Goal: Navigation & Orientation: Find specific page/section

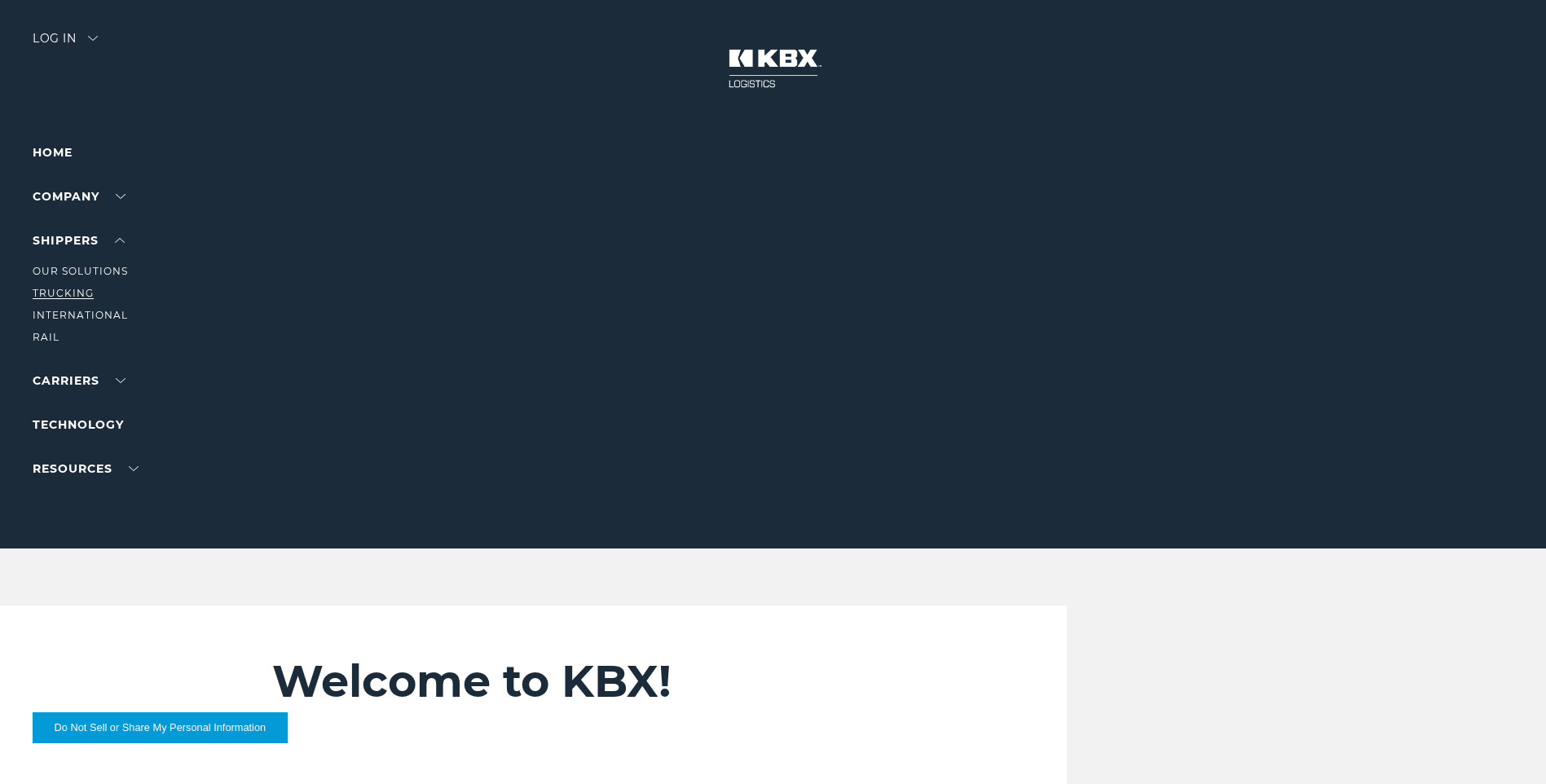
click at [88, 289] on link "Trucking" at bounding box center [63, 293] width 61 height 12
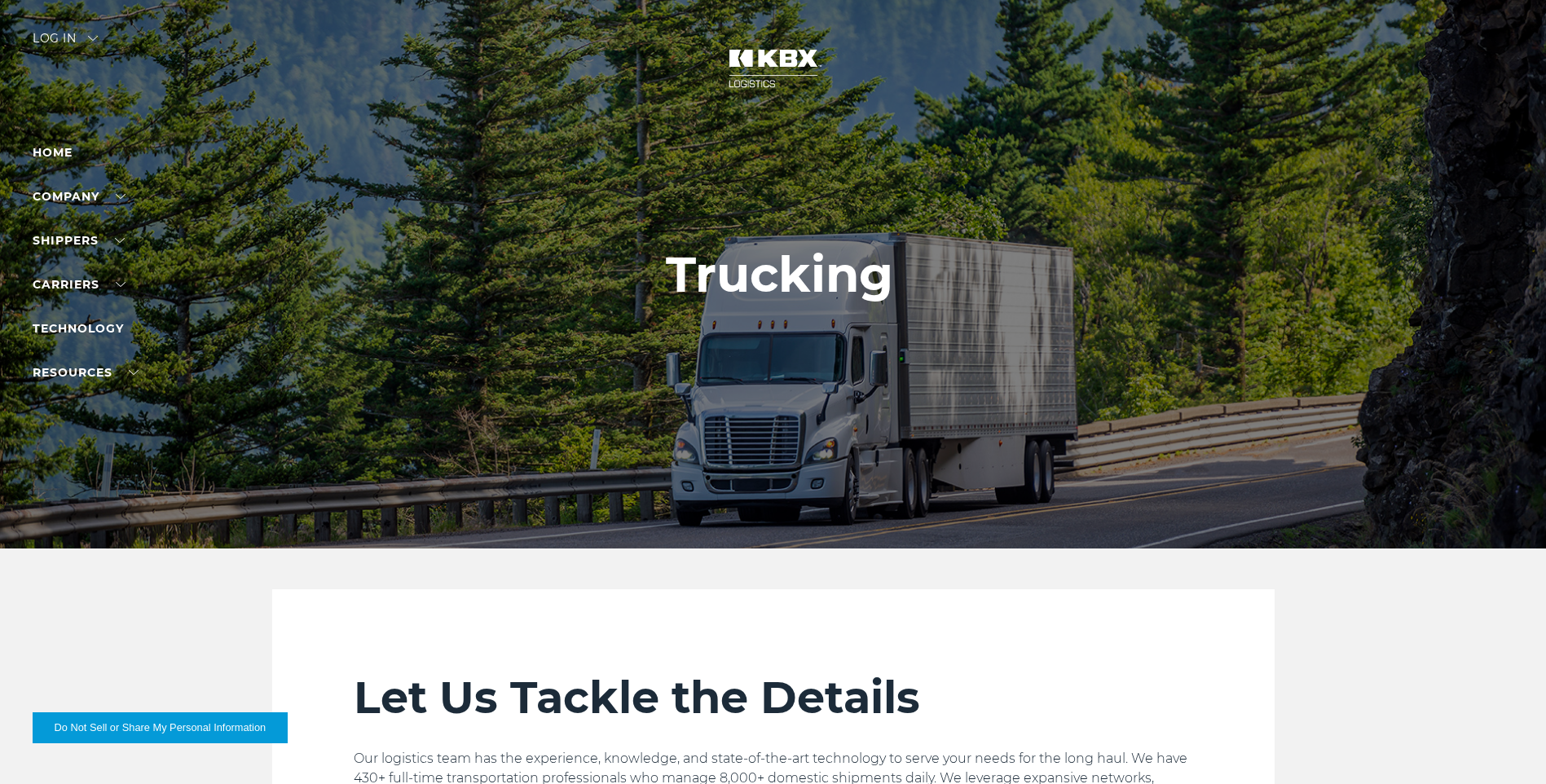
click at [753, 59] on img at bounding box center [773, 68] width 123 height 71
